Goal: Use online tool/utility: Utilize a website feature to perform a specific function

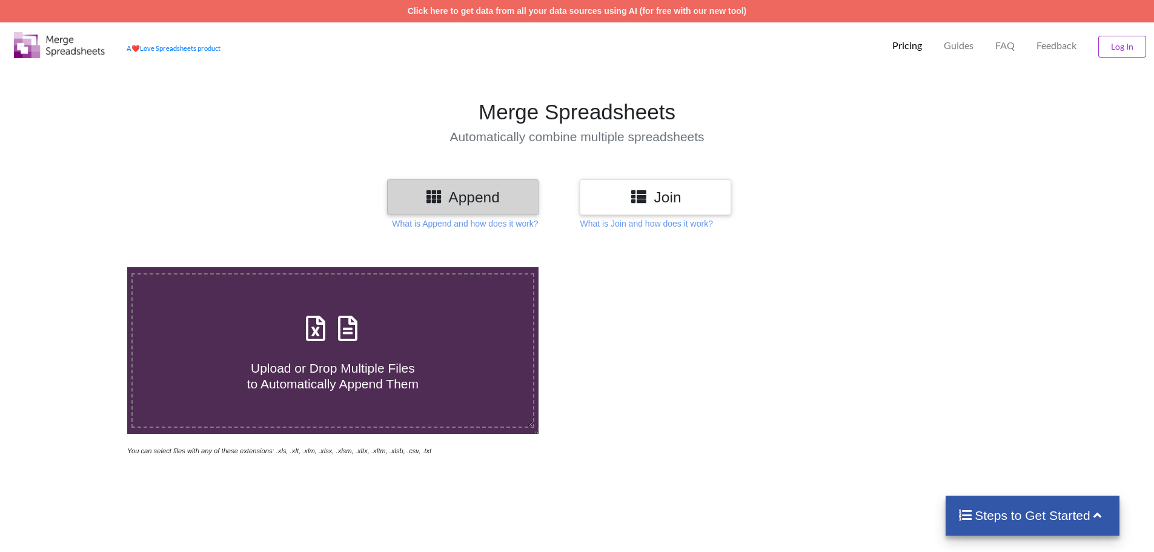
click at [344, 344] on span at bounding box center [333, 329] width 64 height 28
click at [82, 267] on input "Upload or Drop Multiple Files to Automatically Append Them" at bounding box center [82, 267] width 0 height 0
type input "C:\fakepath\OpTransactionHistory11-10-2025.pdf-12-19-15 - Copy.xlsx"
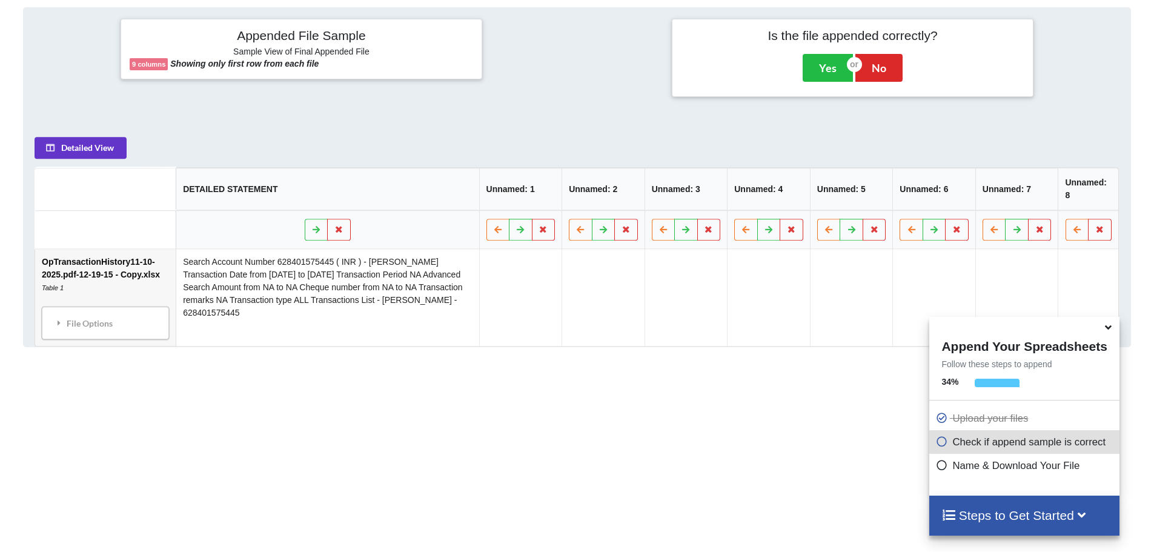
scroll to position [494, 0]
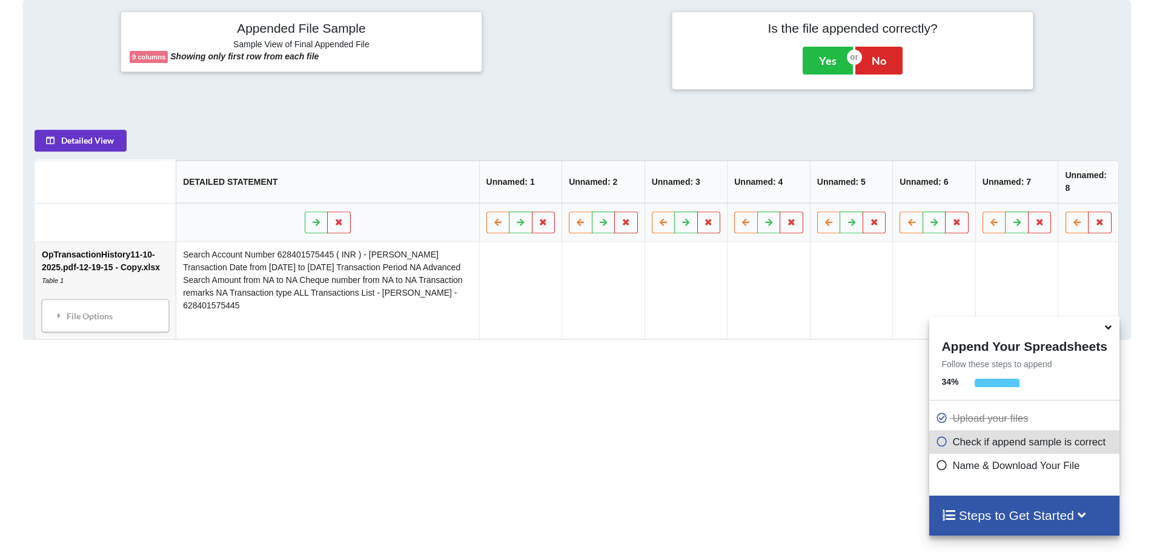
click at [1105, 330] on icon at bounding box center [1108, 325] width 13 height 11
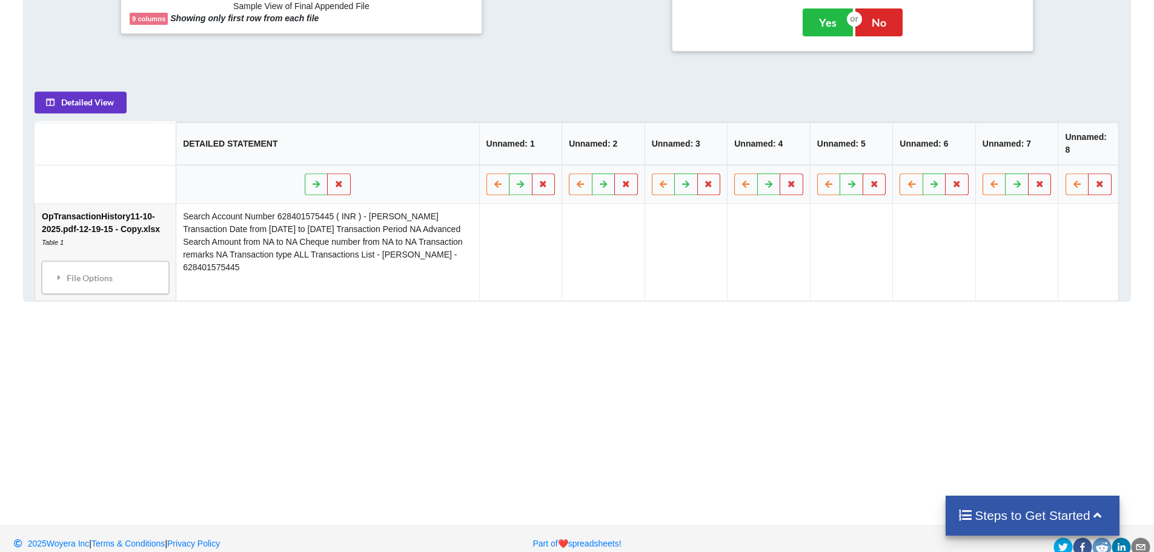
scroll to position [550, 0]
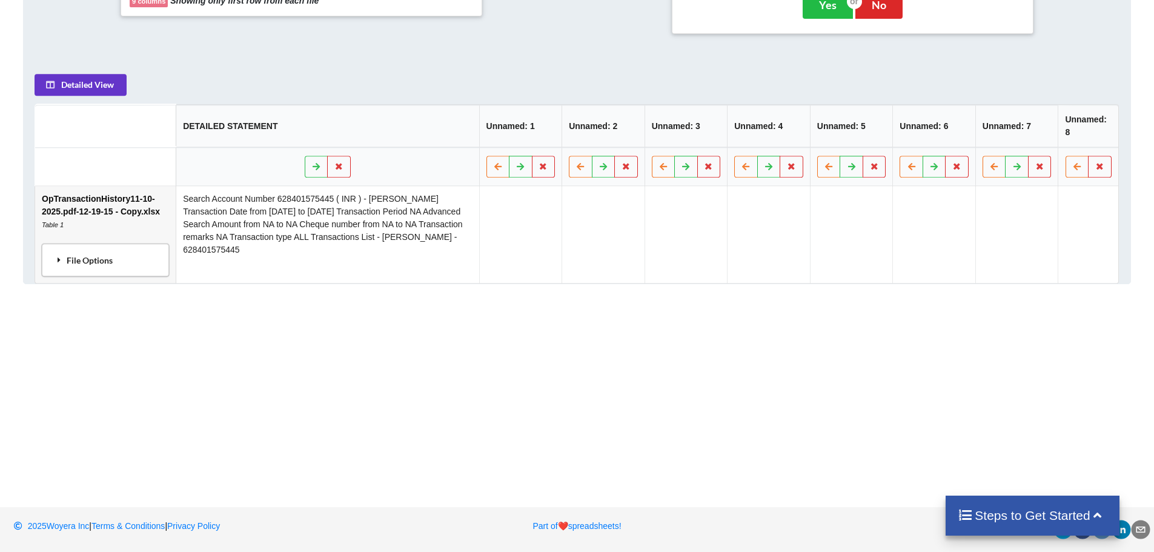
click at [56, 262] on icon at bounding box center [59, 260] width 11 height 8
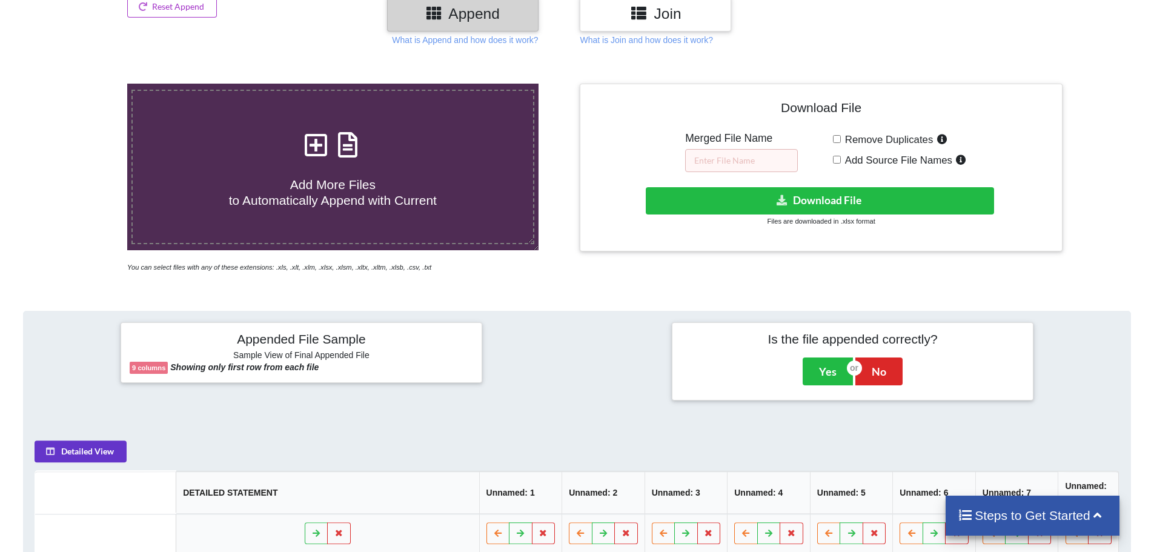
scroll to position [144, 0]
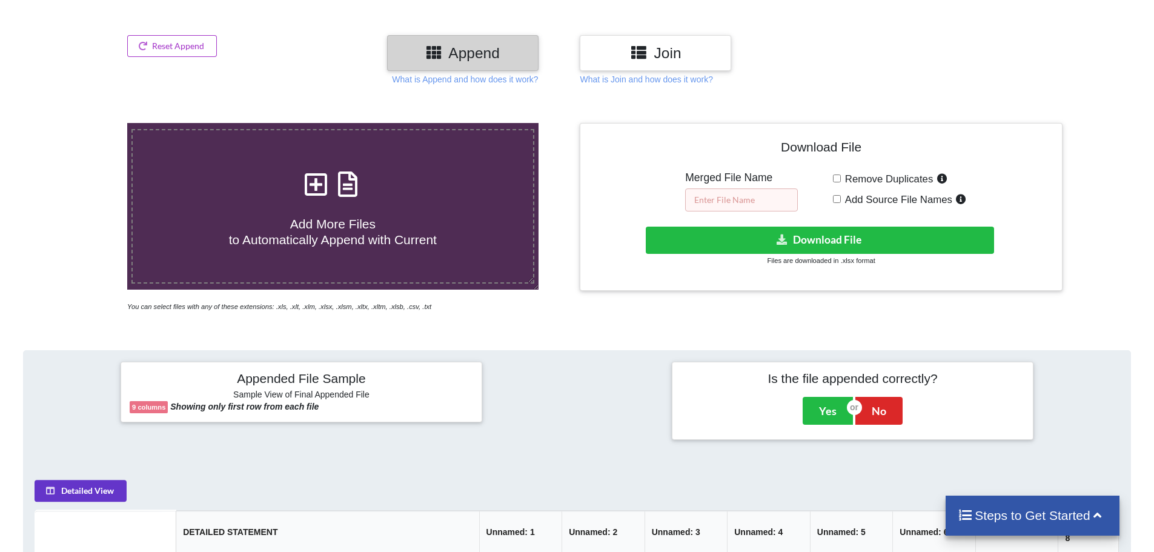
click at [757, 199] on input "text" at bounding box center [741, 199] width 113 height 23
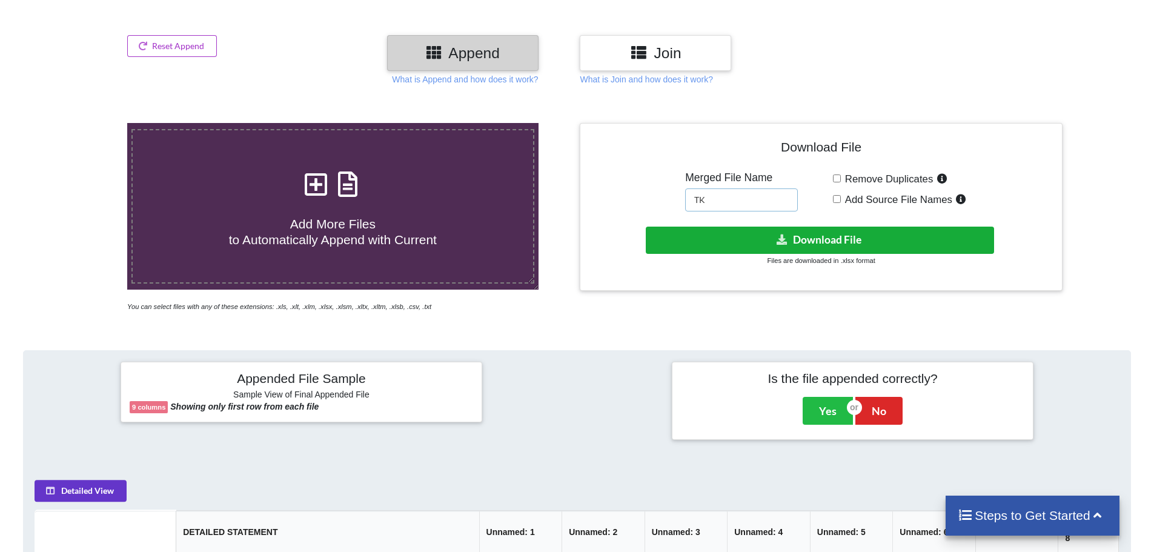
type input "TK"
click at [799, 240] on button "Download File" at bounding box center [820, 240] width 348 height 27
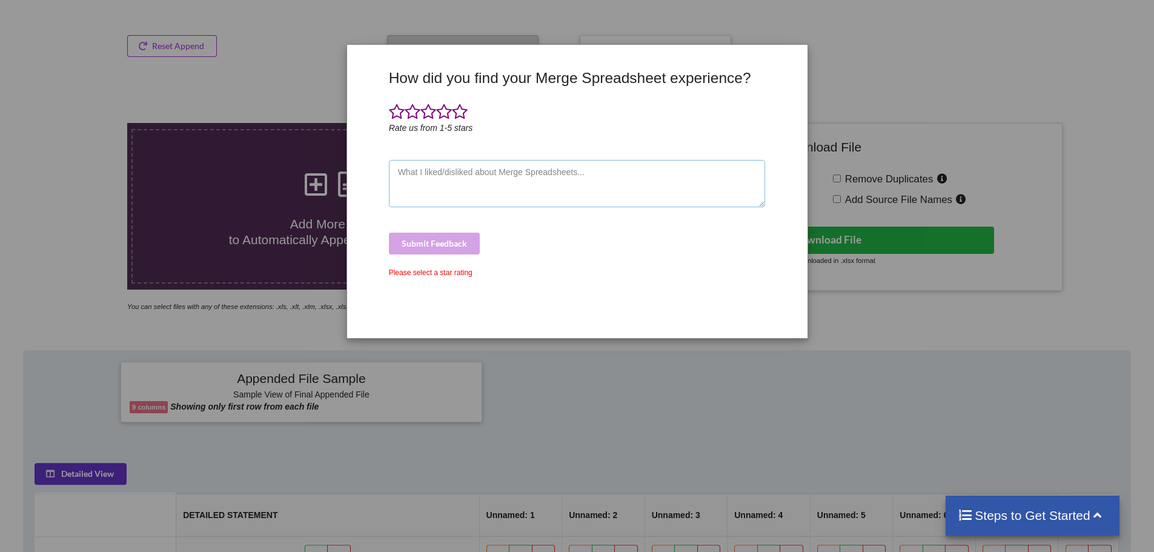
click at [424, 192] on textarea at bounding box center [577, 183] width 377 height 47
click at [432, 238] on div "Submit Feedback" at bounding box center [577, 244] width 377 height 22
drag, startPoint x: 449, startPoint y: 180, endPoint x: 52, endPoint y: 85, distance: 408.0
click at [60, 89] on div "How did you find your Merge Spreadsheet experience? Rate us from 1-5 stars TJAL…" at bounding box center [577, 276] width 1154 height 552
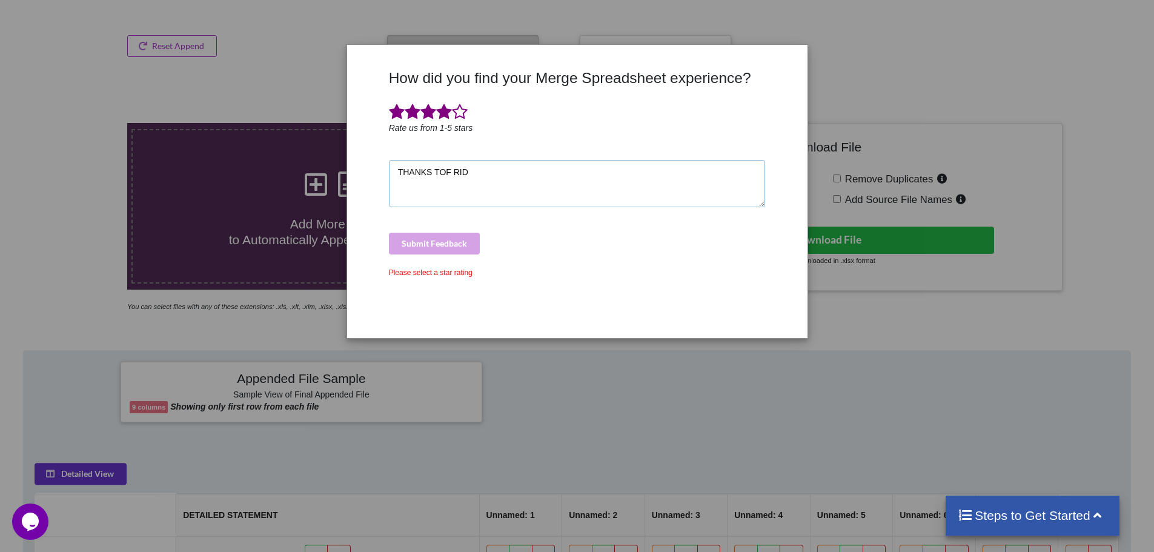
type textarea "THANKS TOF RID"
click at [458, 110] on span at bounding box center [460, 112] width 16 height 17
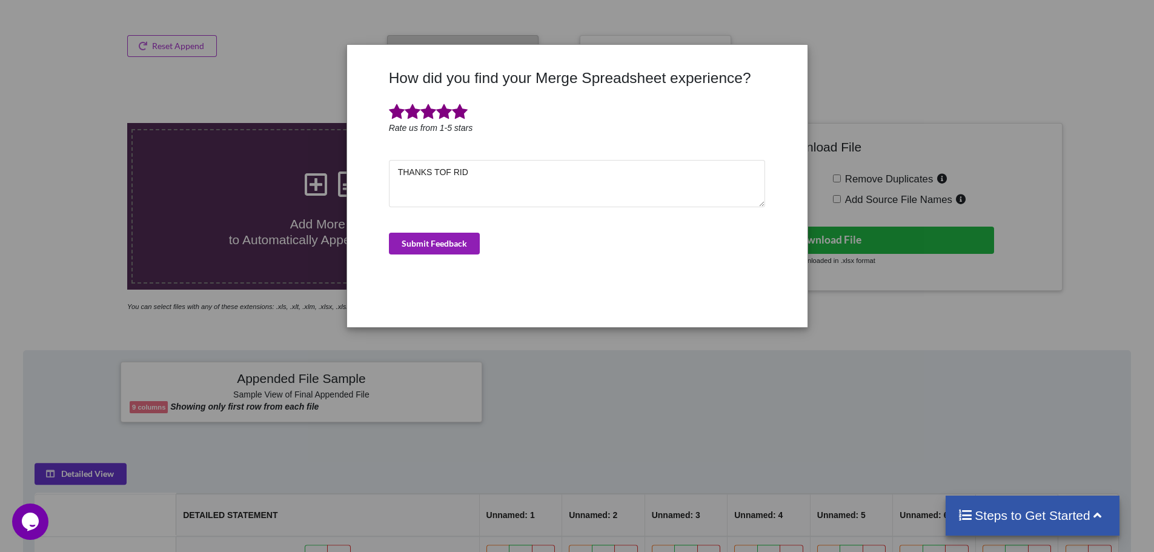
click at [442, 237] on button "Submit Feedback" at bounding box center [434, 244] width 91 height 22
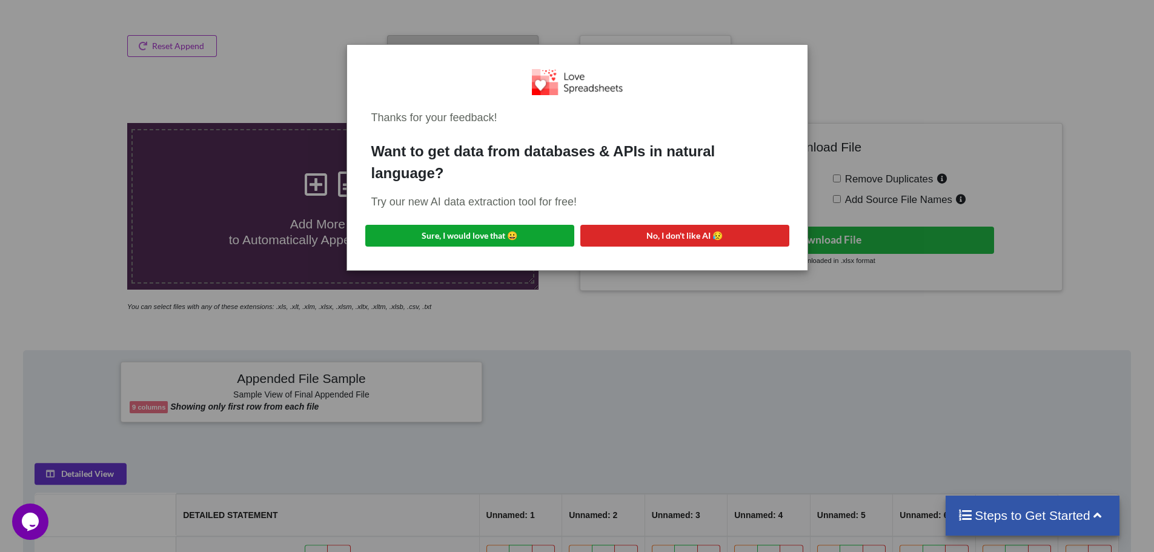
click at [531, 238] on button "Sure, I would love that 😀" at bounding box center [469, 236] width 209 height 22
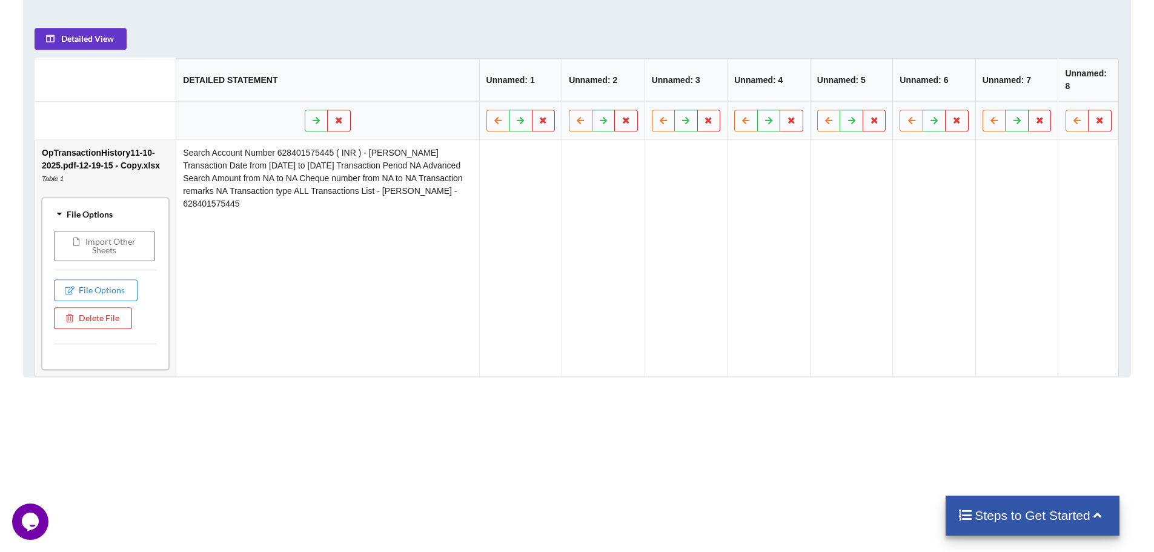
scroll to position [673, 0]
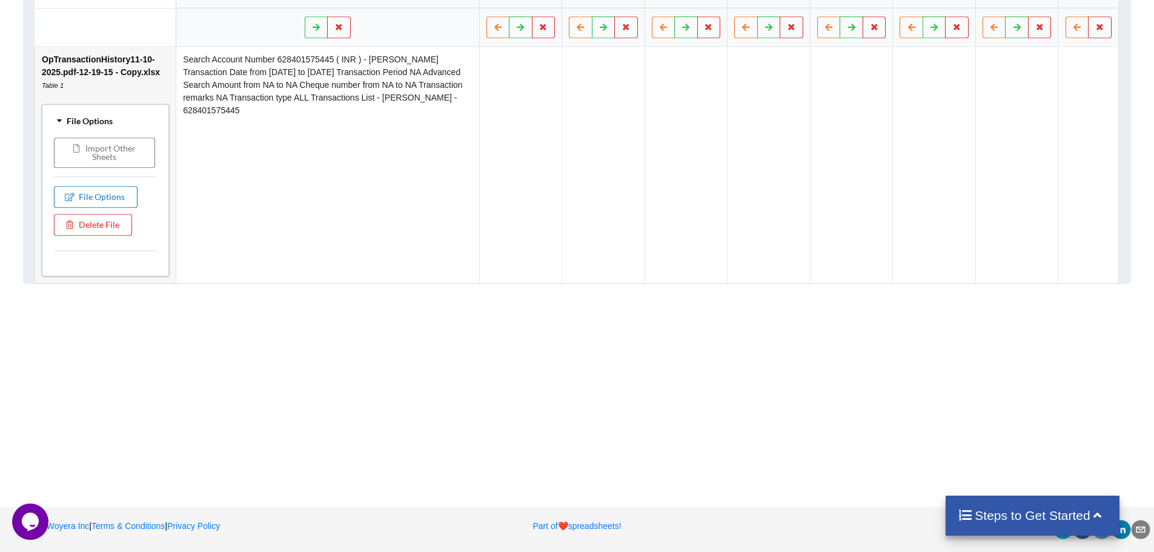
click at [102, 193] on button "File Options" at bounding box center [96, 197] width 84 height 22
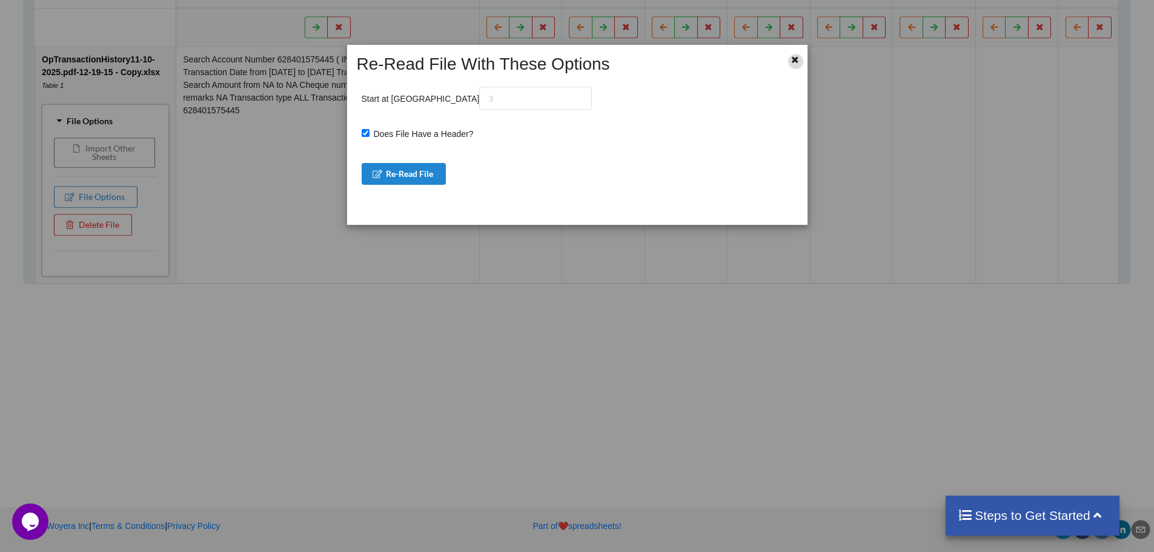
click at [797, 59] on icon at bounding box center [795, 58] width 10 height 8
